Goal: Information Seeking & Learning: Stay updated

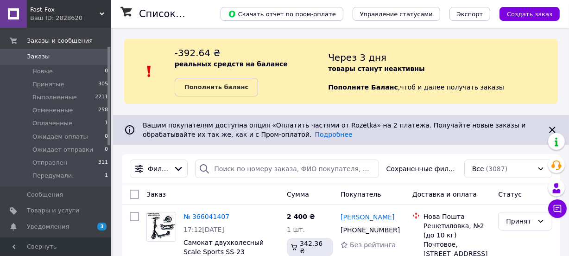
scroll to position [74, 0]
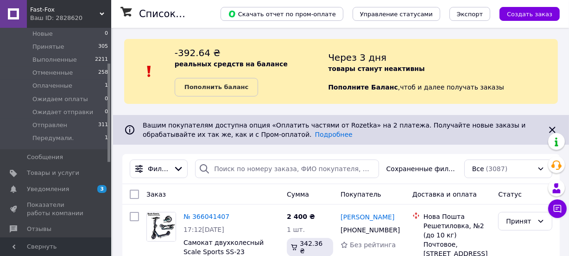
drag, startPoint x: 109, startPoint y: 46, endPoint x: 109, endPoint y: 81, distance: 34.8
click at [109, 81] on div at bounding box center [109, 113] width 3 height 98
click at [87, 192] on span "3 0" at bounding box center [99, 189] width 26 height 8
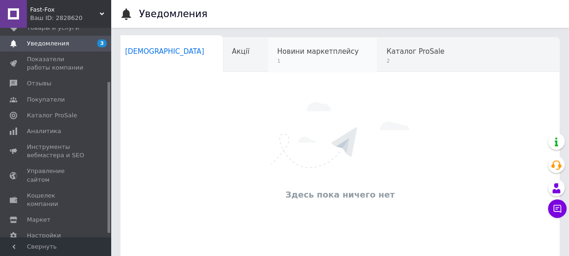
click at [277, 48] on span "Новини маркетплейсу" at bounding box center [318, 51] width 82 height 8
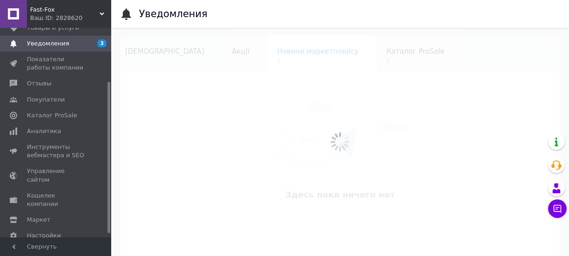
scroll to position [0, 19]
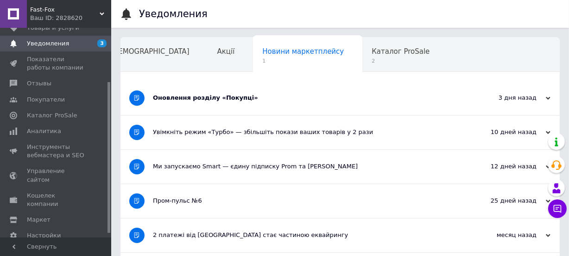
click at [245, 101] on div "Оновлення розділу «Покупці»" at bounding box center [305, 98] width 305 height 8
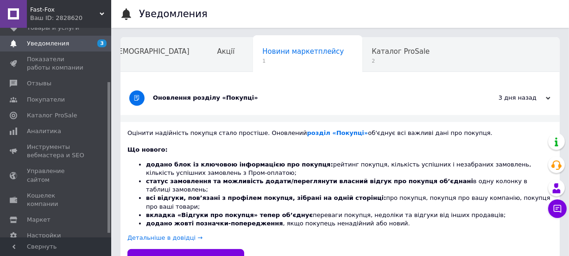
click at [203, 73] on div "Навчання та заходи" at bounding box center [152, 90] width 102 height 35
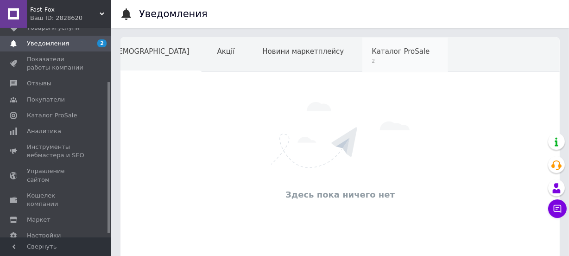
click at [372, 53] on span "Каталог ProSale" at bounding box center [401, 51] width 58 height 8
